Goal: Find specific page/section: Find specific page/section

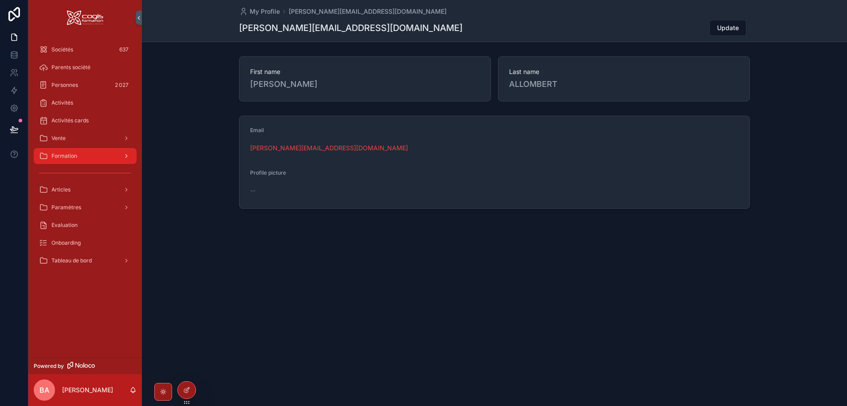
click at [64, 156] on span "Formation" at bounding box center [64, 155] width 26 height 7
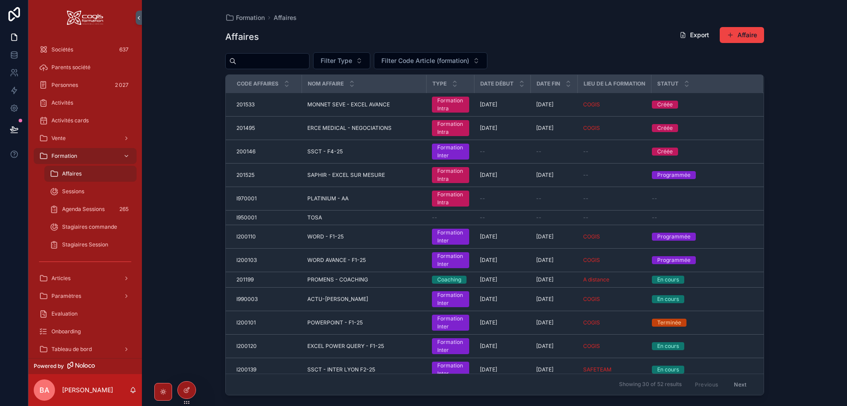
click at [265, 62] on input "scrollable content" at bounding box center [272, 61] width 73 height 12
type input "*****"
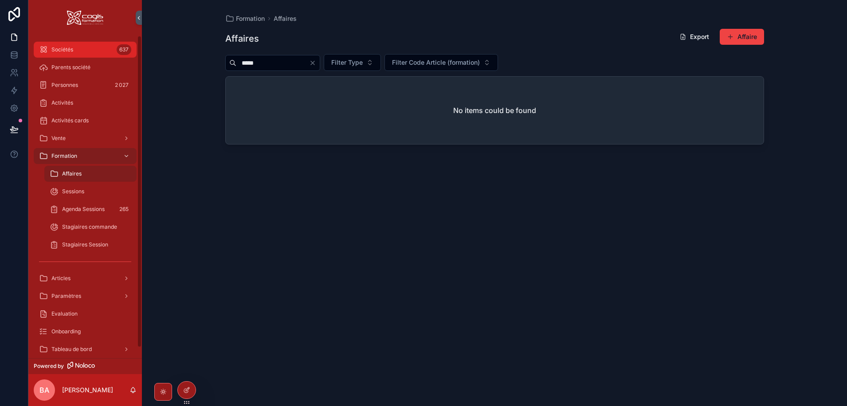
click at [61, 50] on span "Sociétés" at bounding box center [62, 49] width 22 height 7
